Goal: Task Accomplishment & Management: Complete application form

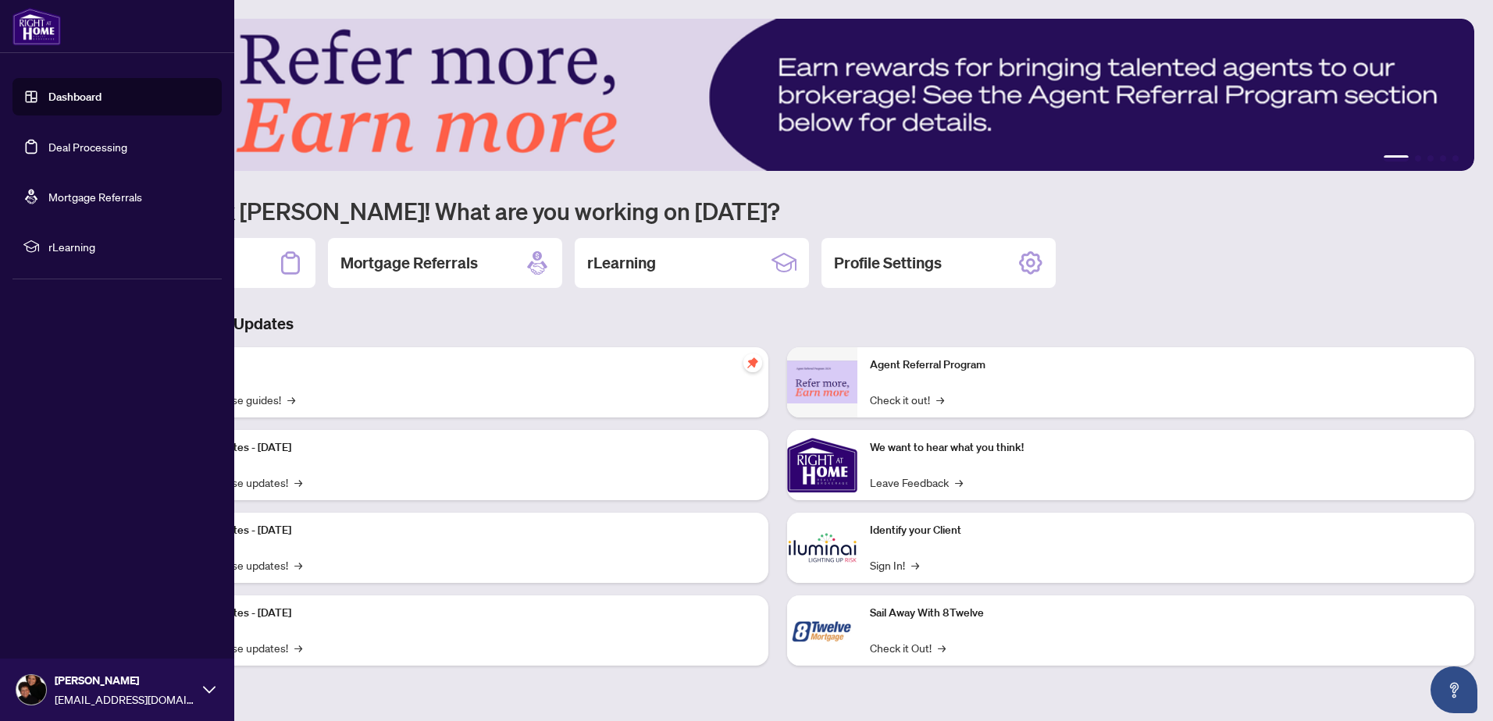
click at [71, 145] on link "Deal Processing" at bounding box center [87, 147] width 79 height 14
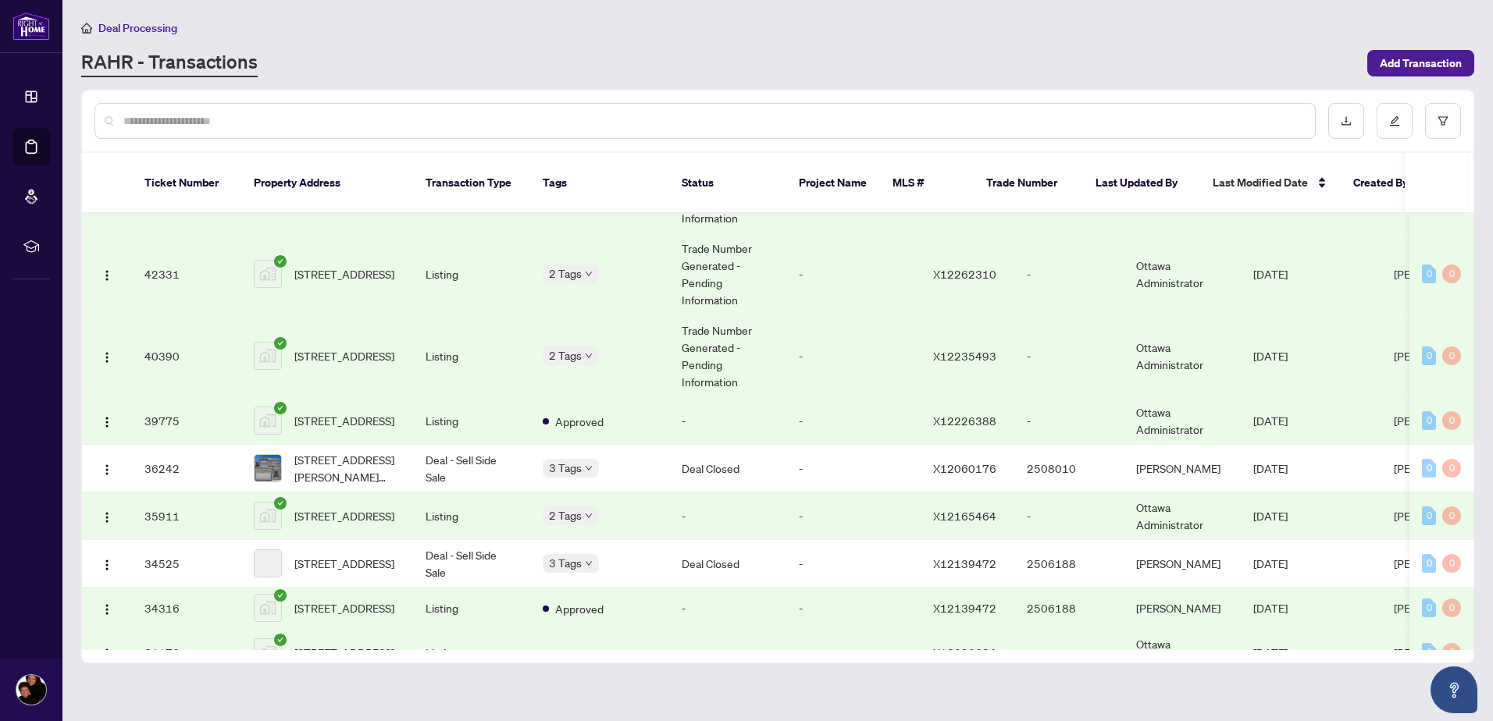
scroll to position [389, 0]
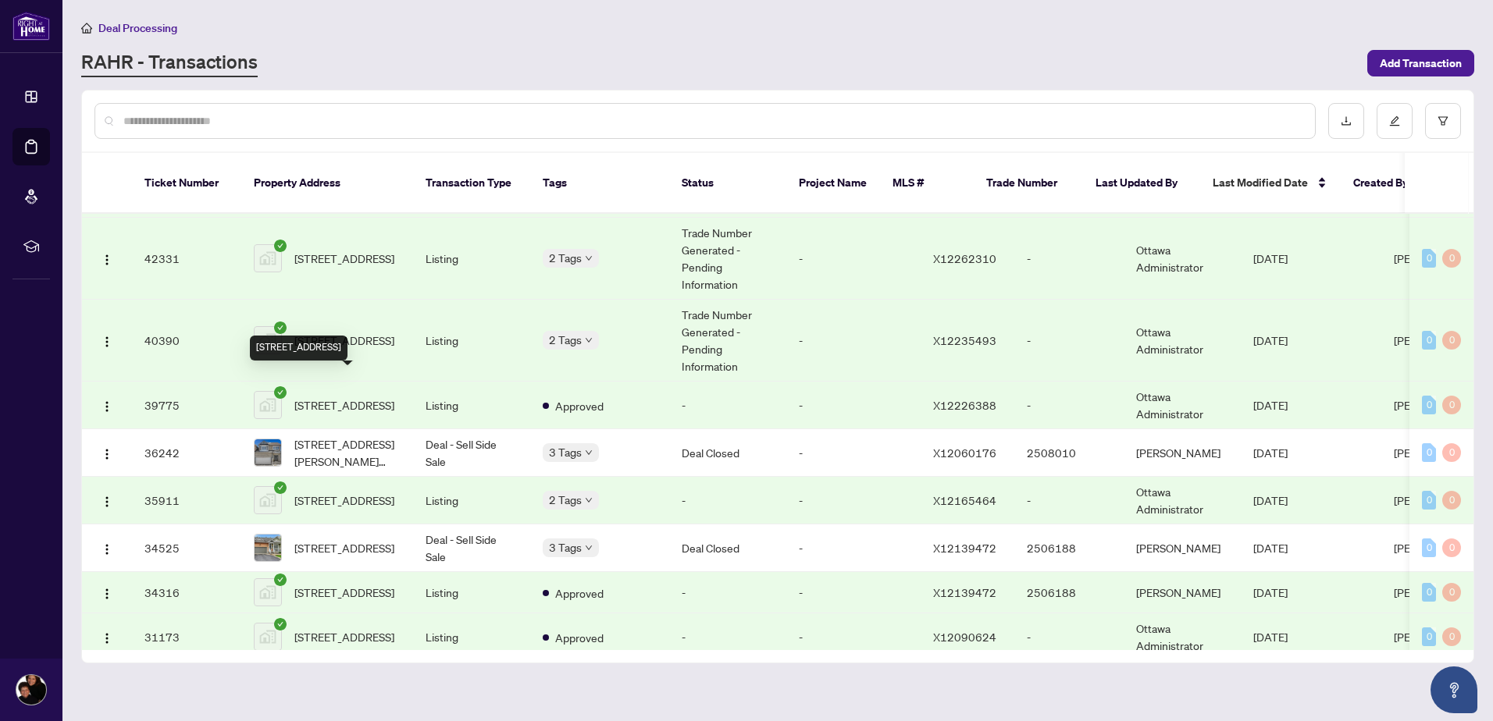
click at [343, 397] on span "[STREET_ADDRESS]" at bounding box center [344, 405] width 100 height 17
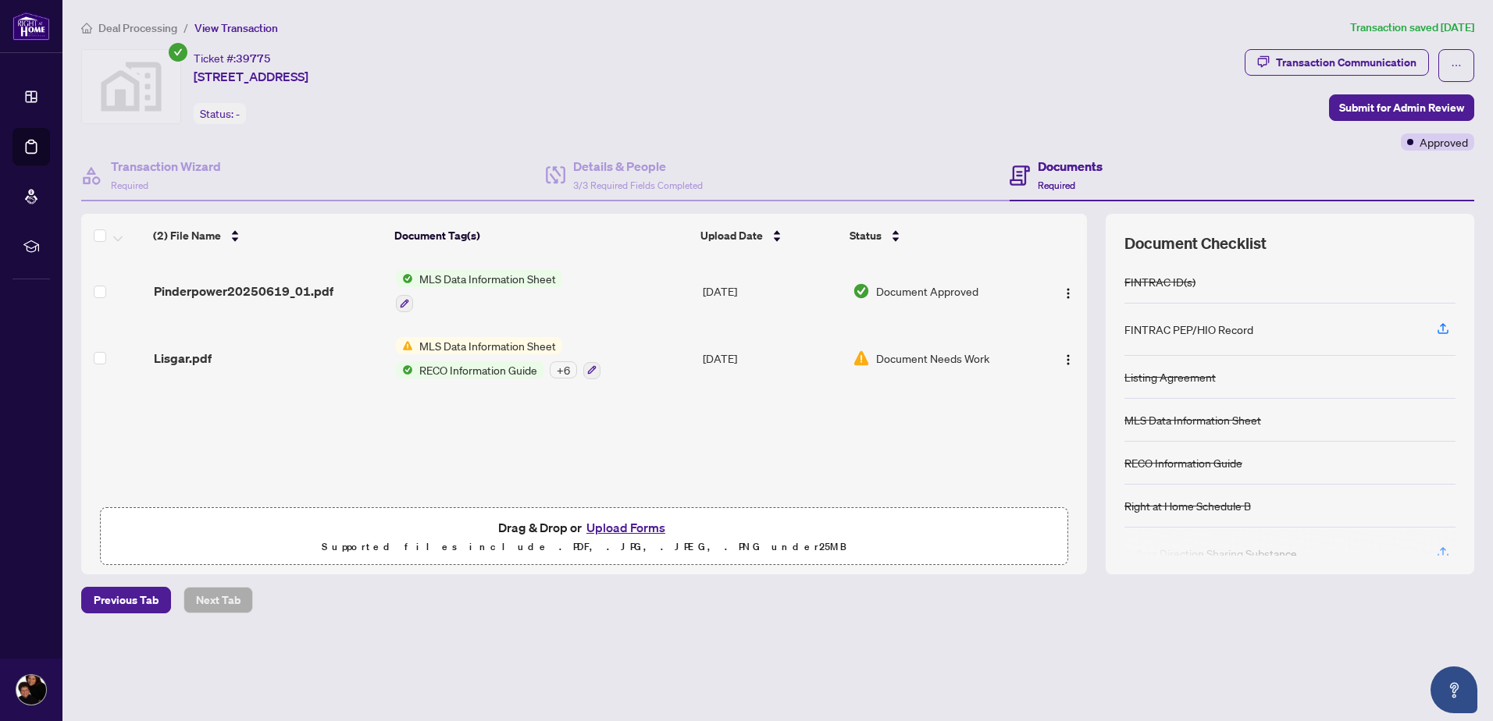
click at [616, 525] on button "Upload Forms" at bounding box center [626, 528] width 88 height 20
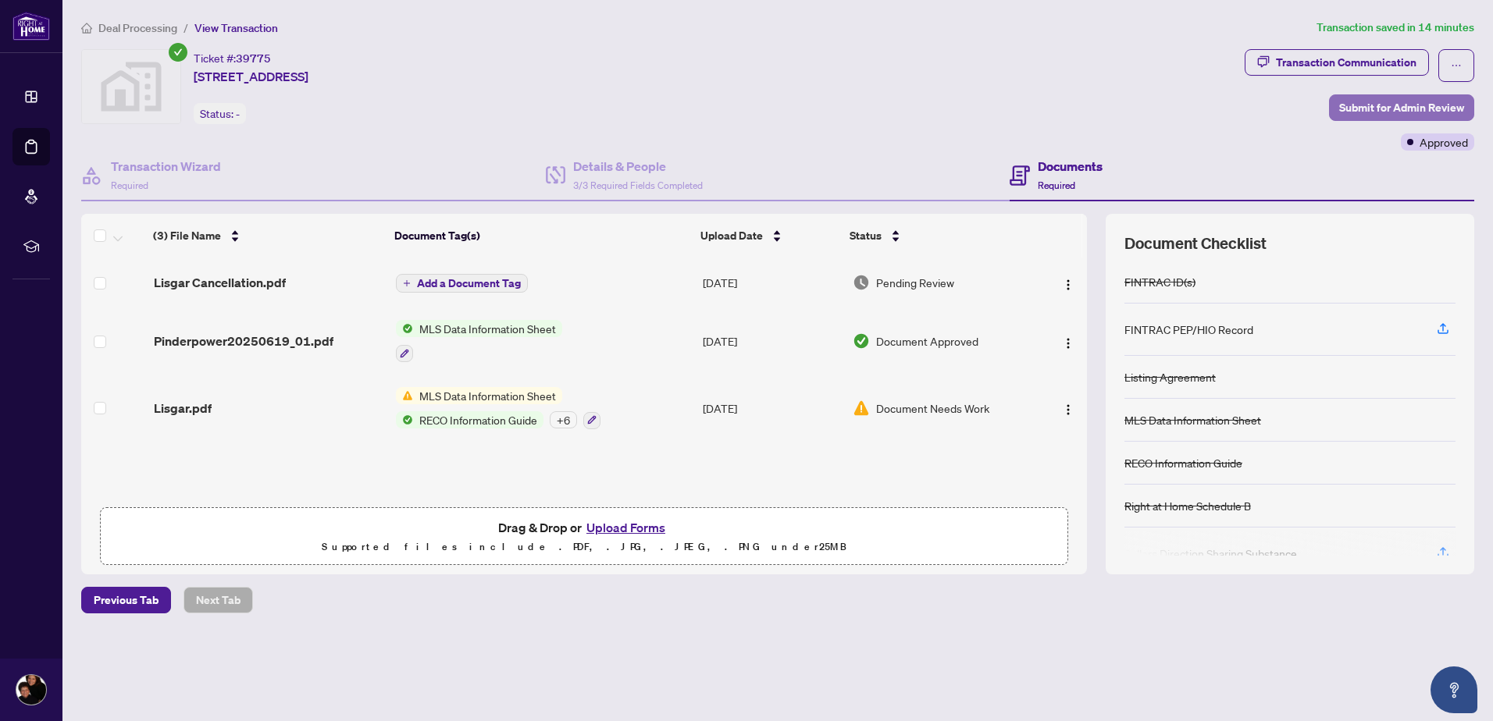
click at [1379, 106] on span "Submit for Admin Review" at bounding box center [1401, 107] width 125 height 25
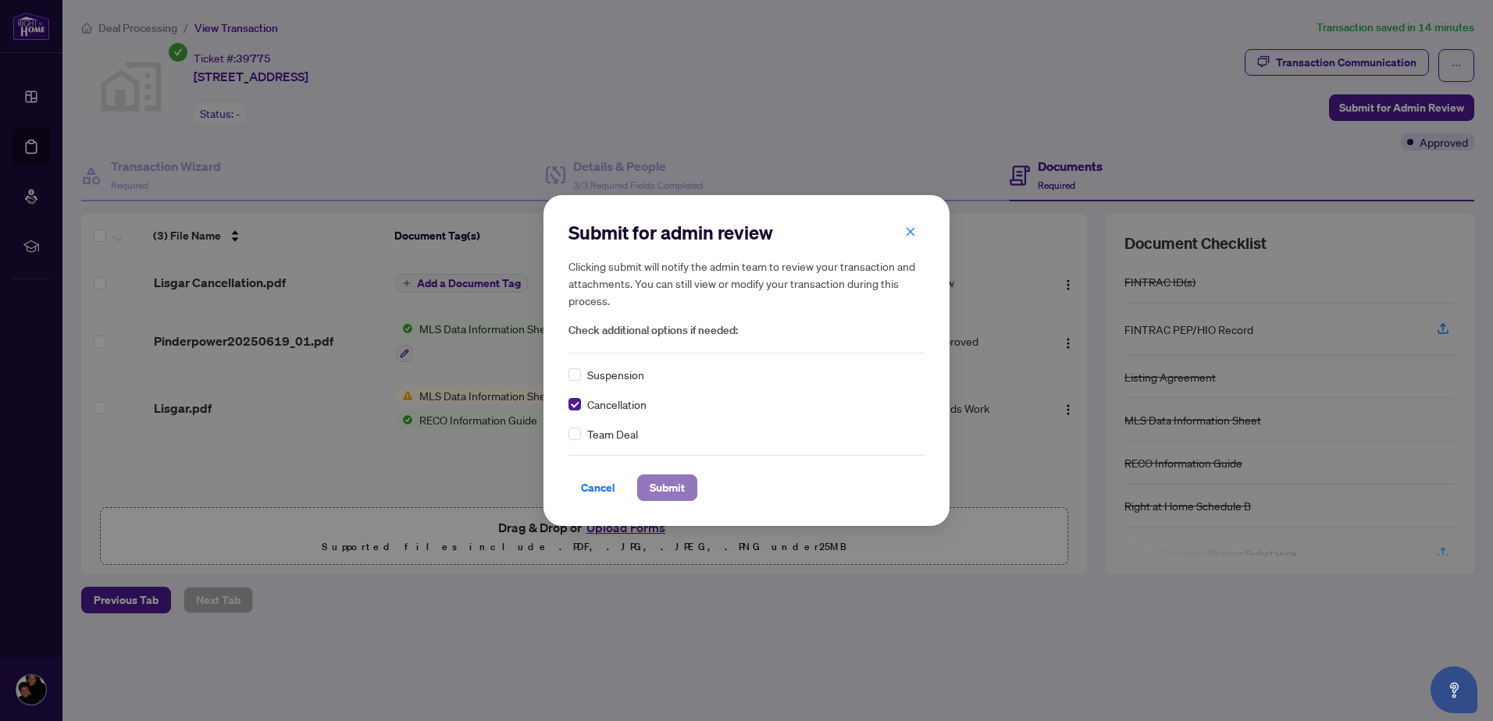
click at [662, 490] on span "Submit" at bounding box center [667, 487] width 35 height 25
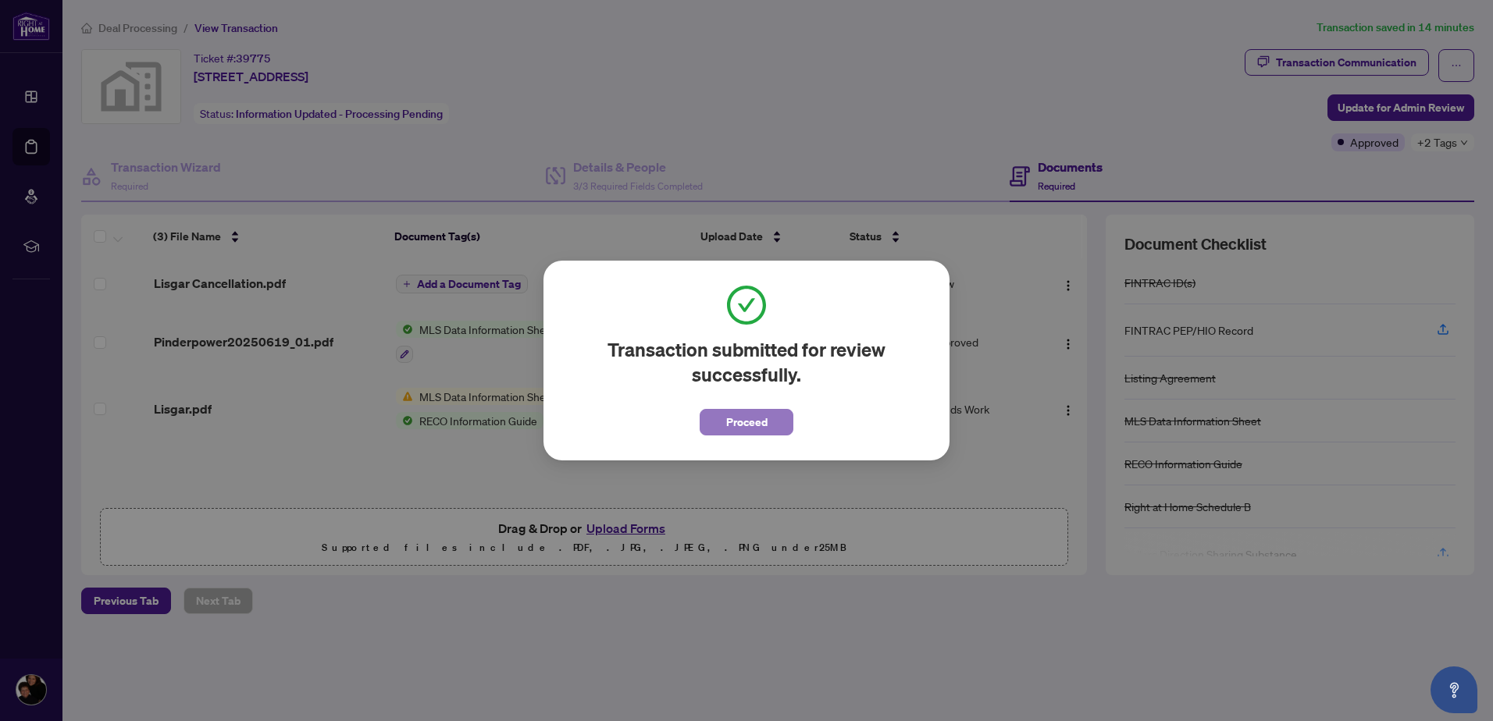
click at [714, 422] on button "Proceed" at bounding box center [747, 422] width 94 height 27
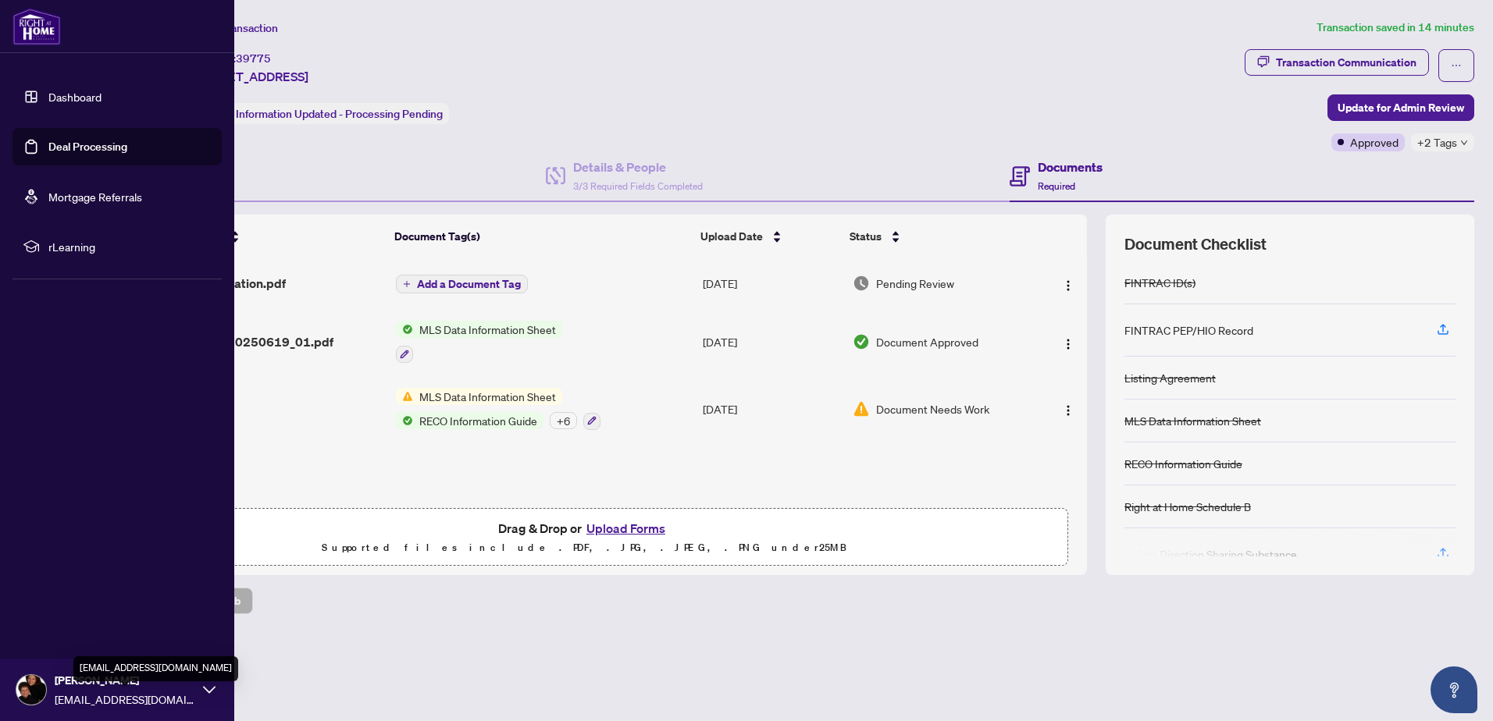
click at [126, 687] on span "[PERSON_NAME]" at bounding box center [125, 680] width 141 height 17
click at [80, 597] on span "Logout" at bounding box center [62, 597] width 35 height 25
